Goal: Transaction & Acquisition: Purchase product/service

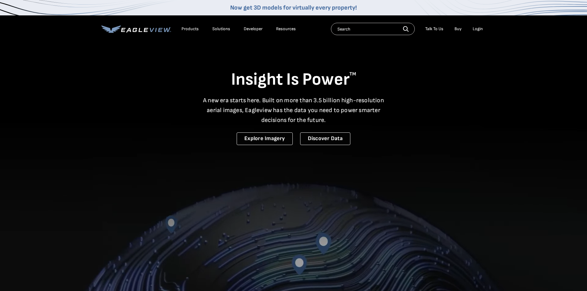
click at [478, 29] on div "Login" at bounding box center [478, 29] width 10 height 6
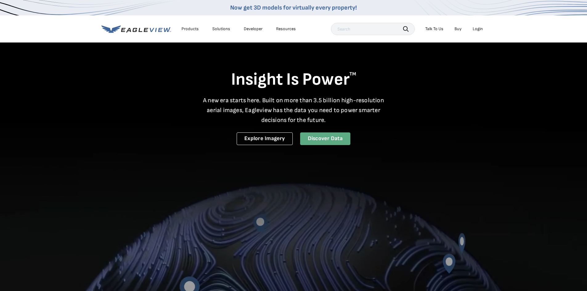
click at [329, 140] on link "Discover Data" at bounding box center [325, 139] width 50 height 13
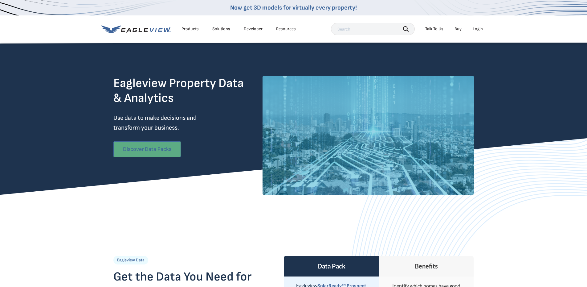
click at [163, 146] on link "Discover Data Packs" at bounding box center [147, 149] width 68 height 16
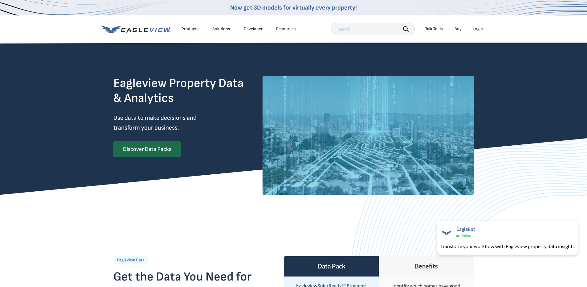
click at [478, 26] on div "Login" at bounding box center [478, 29] width 10 height 6
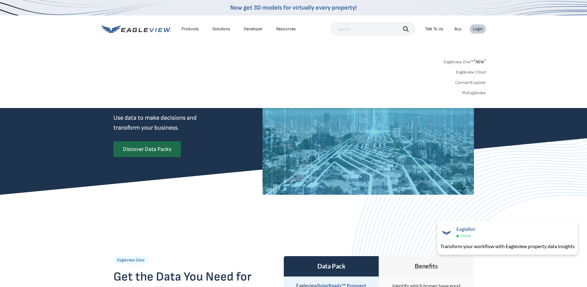
click at [479, 60] on span "* NEW *" at bounding box center [480, 61] width 12 height 5
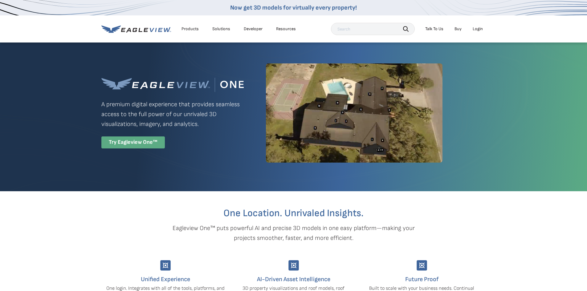
click at [145, 142] on div "Try Eagleview One™" at bounding box center [133, 143] width 64 height 12
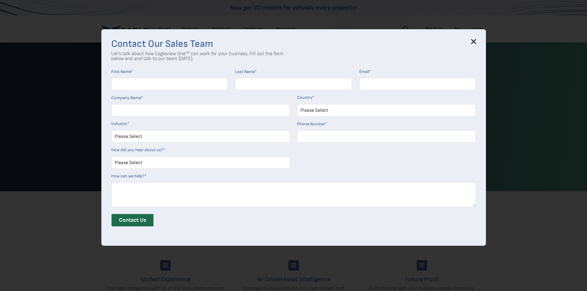
click at [476, 41] on icon at bounding box center [473, 41] width 5 height 5
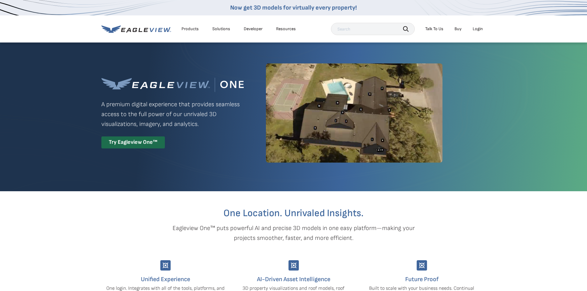
click at [144, 27] on icon at bounding box center [136, 29] width 70 height 8
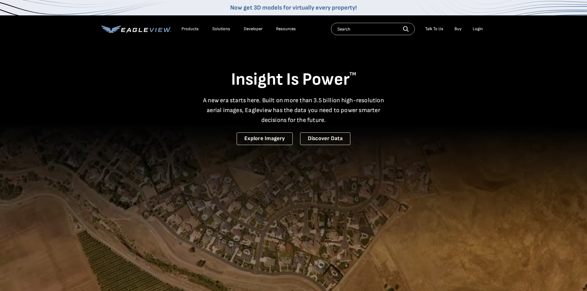
click at [285, 29] on div "Resources" at bounding box center [286, 29] width 20 height 6
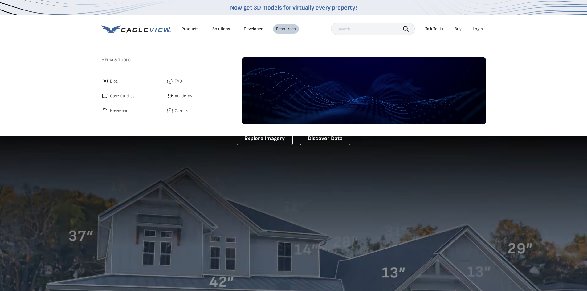
click at [456, 29] on link "Buy" at bounding box center [458, 29] width 7 height 6
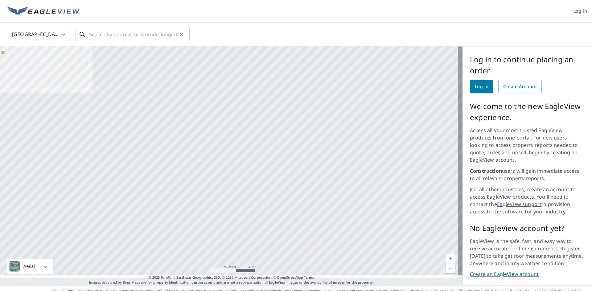
click at [98, 36] on input "text" at bounding box center [133, 34] width 88 height 17
paste input "[STREET_ADDRESS],"
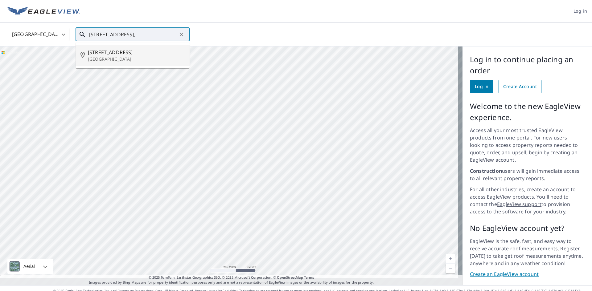
click at [129, 52] on span "[STREET_ADDRESS]" at bounding box center [136, 52] width 97 height 7
type input "[STREET_ADDRESS]"
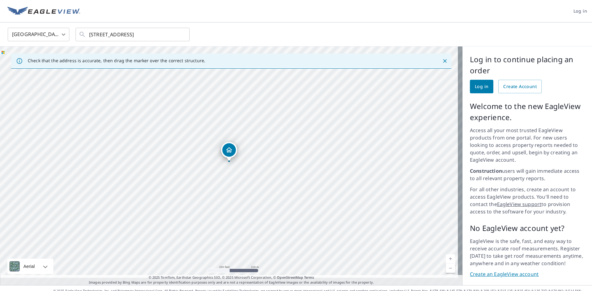
click at [476, 89] on span "Log in" at bounding box center [482, 87] width 14 height 8
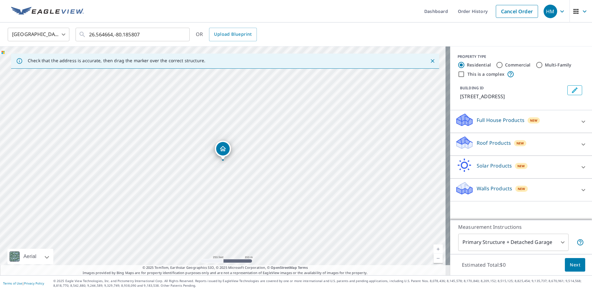
click at [499, 141] on p "Roof Products" at bounding box center [494, 142] width 34 height 7
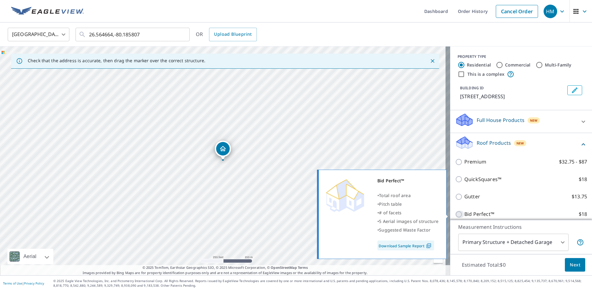
click at [455, 214] on input "Bid Perfect™ $18" at bounding box center [459, 214] width 9 height 7
checkbox input "true"
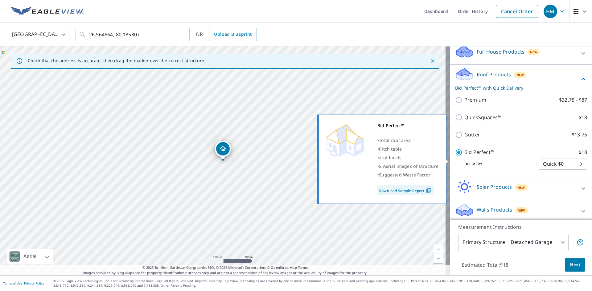
scroll to position [72, 0]
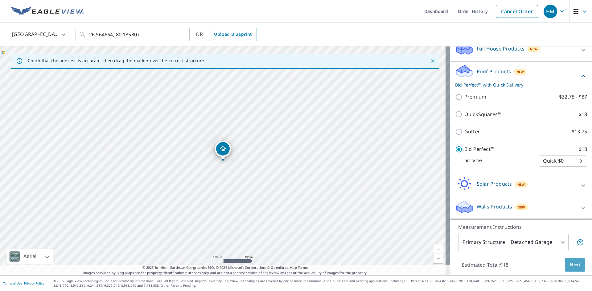
click at [570, 263] on span "Next" at bounding box center [575, 265] width 10 height 8
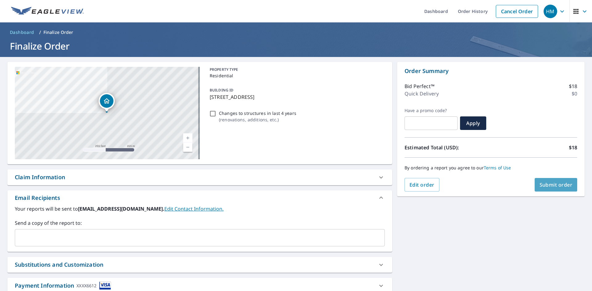
click at [551, 184] on span "Submit order" at bounding box center [556, 185] width 33 height 7
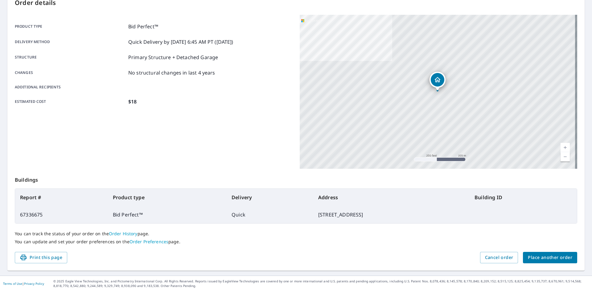
scroll to position [72, 0]
click at [552, 258] on span "Place another order" at bounding box center [550, 258] width 44 height 8
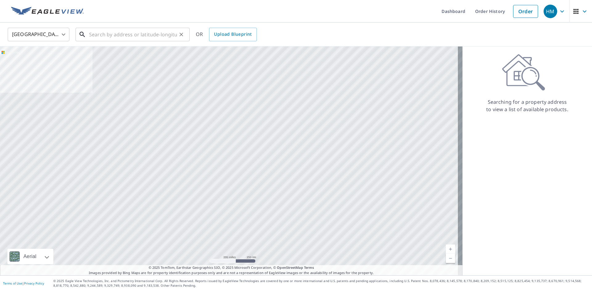
click at [99, 35] on input "text" at bounding box center [133, 34] width 88 height 17
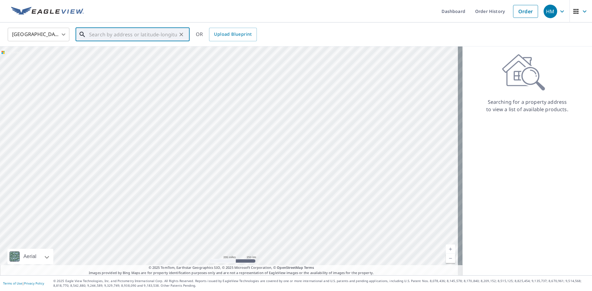
click at [95, 38] on input "text" at bounding box center [133, 34] width 88 height 17
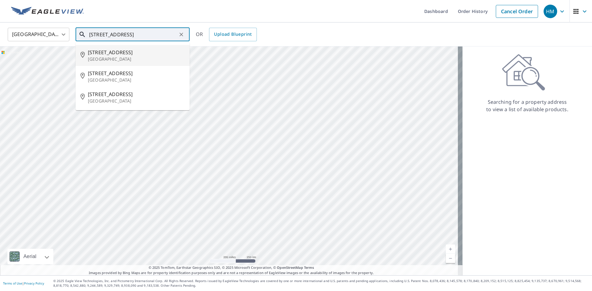
click at [120, 58] on p "Fort Lauderdale, FL 33311" at bounding box center [136, 59] width 97 height 6
type input "1204 Nw 3rd Ave Fort Lauderdale, FL 33311"
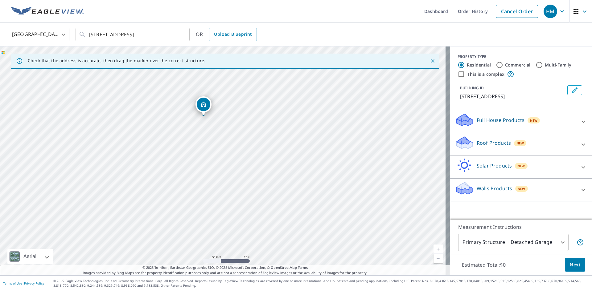
drag, startPoint x: 159, startPoint y: 160, endPoint x: 450, endPoint y: 170, distance: 291.5
click at [450, 170] on div "Check that the address is accurate, then drag the marker over the correct struc…" at bounding box center [296, 161] width 592 height 229
drag, startPoint x: 340, startPoint y: 163, endPoint x: 428, endPoint y: 171, distance: 87.9
click at [428, 171] on div "1204 NW 3rd Ave Fort Lauderdale, FL 33311" at bounding box center [225, 161] width 450 height 229
drag, startPoint x: 173, startPoint y: 148, endPoint x: 209, endPoint y: 182, distance: 49.7
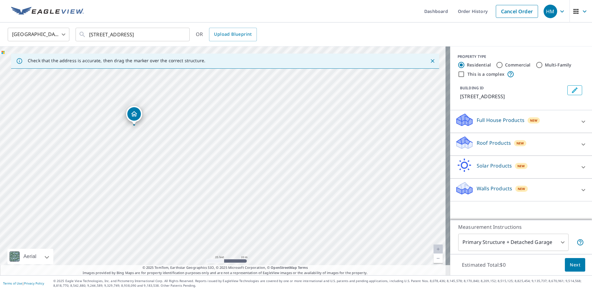
click at [209, 182] on div "1204 NW 3rd Ave Fort Lauderdale, FL 33311" at bounding box center [225, 161] width 450 height 229
click at [498, 147] on p "Roof Products" at bounding box center [494, 142] width 34 height 7
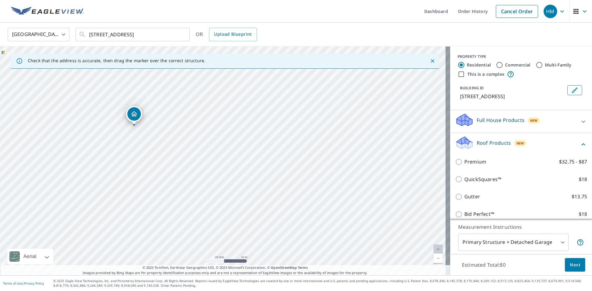
scroll to position [59, 0]
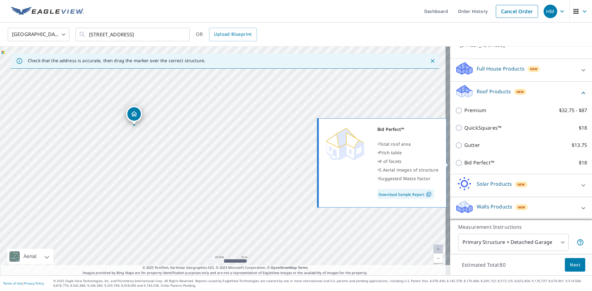
click at [476, 162] on p "Bid Perfect™" at bounding box center [479, 163] width 30 height 8
click at [464, 162] on input "Bid Perfect™ $18" at bounding box center [459, 162] width 9 height 7
checkbox input "true"
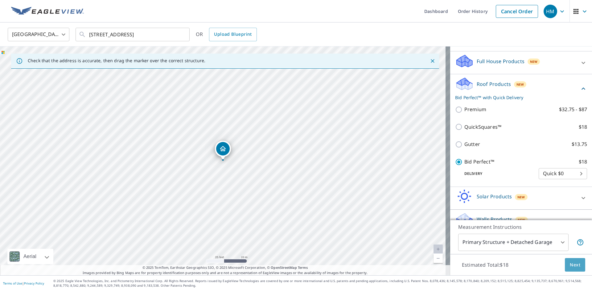
click at [576, 269] on button "Next" at bounding box center [575, 265] width 20 height 14
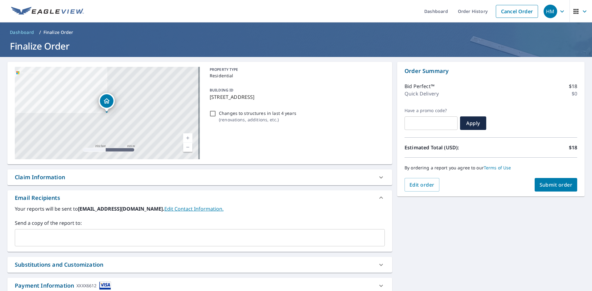
click at [554, 183] on span "Submit order" at bounding box center [556, 185] width 33 height 7
